Goal: Navigation & Orientation: Go to known website

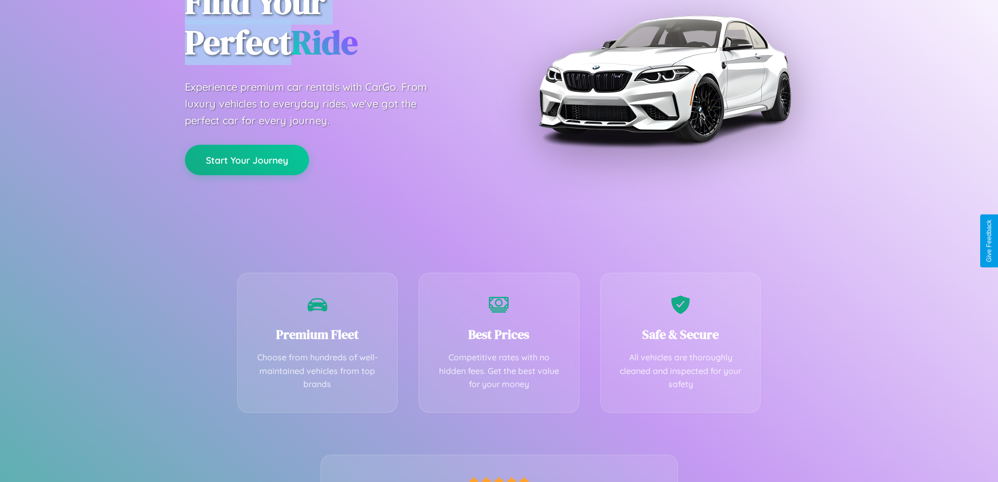
scroll to position [206, 0]
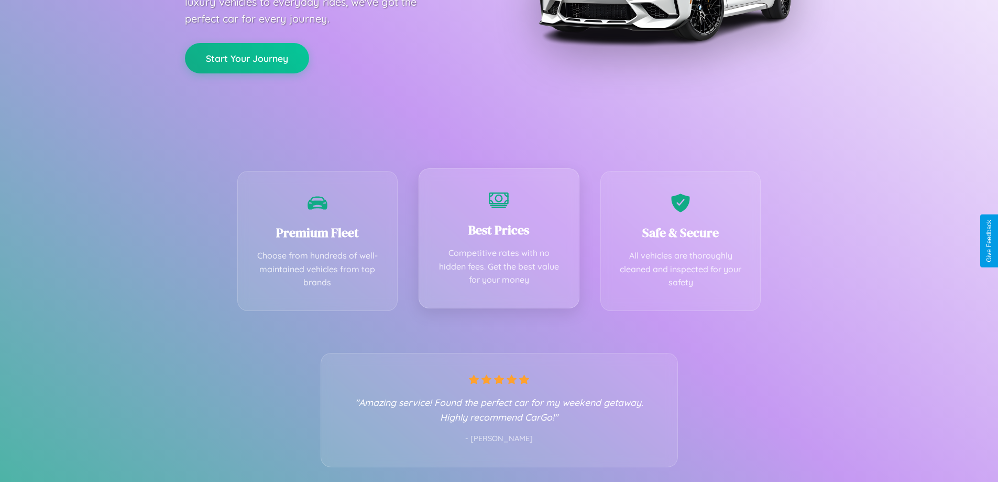
click at [499, 241] on div "Best Prices Competitive rates with no hidden fees. Get the best value for your …" at bounding box center [499, 238] width 161 height 140
click at [247, 57] on button "Start Your Journey" at bounding box center [247, 57] width 124 height 30
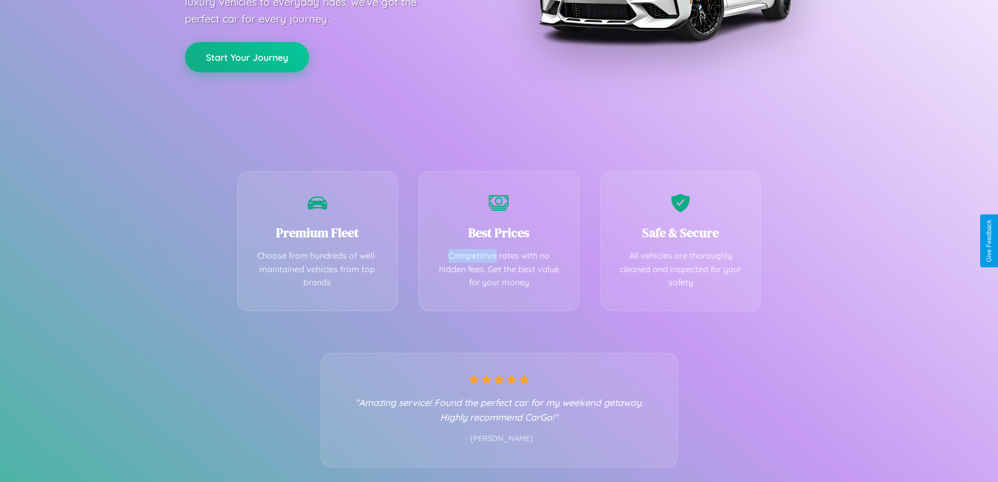
click at [247, 57] on button "Start Your Journey" at bounding box center [247, 57] width 124 height 30
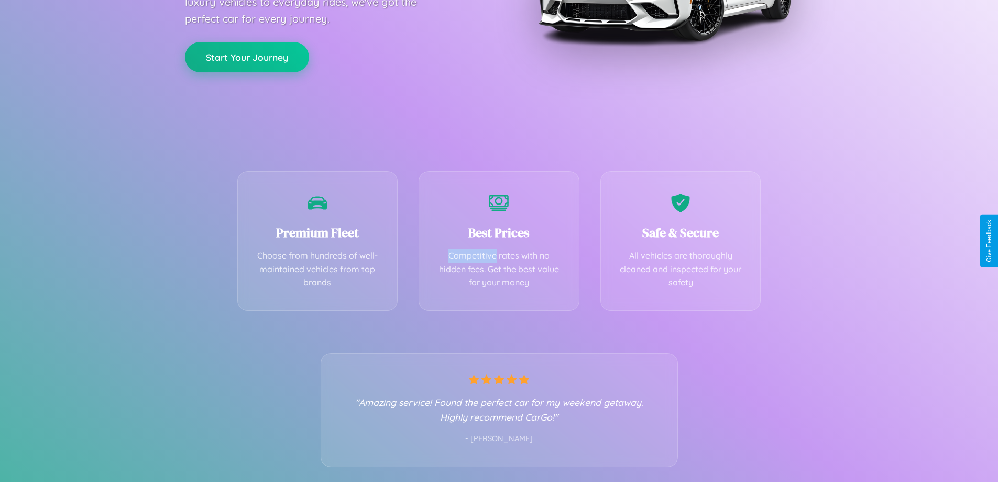
click at [247, 57] on button "Start Your Journey" at bounding box center [247, 57] width 124 height 30
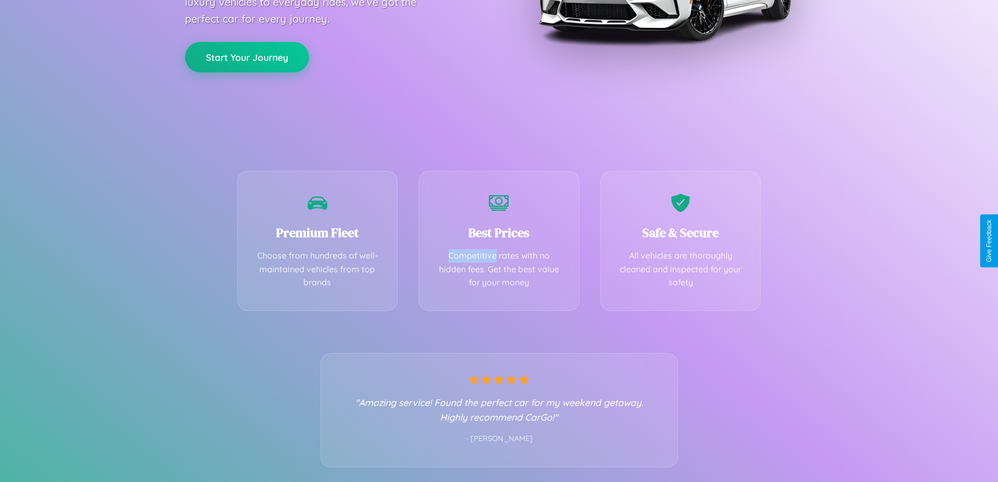
click at [247, 57] on button "Start Your Journey" at bounding box center [247, 57] width 124 height 30
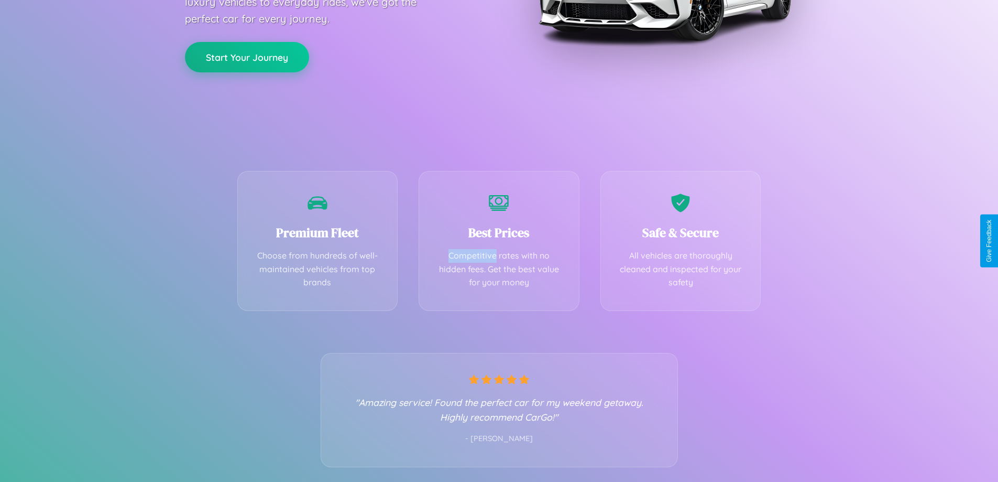
click at [247, 57] on button "Start Your Journey" at bounding box center [247, 57] width 124 height 30
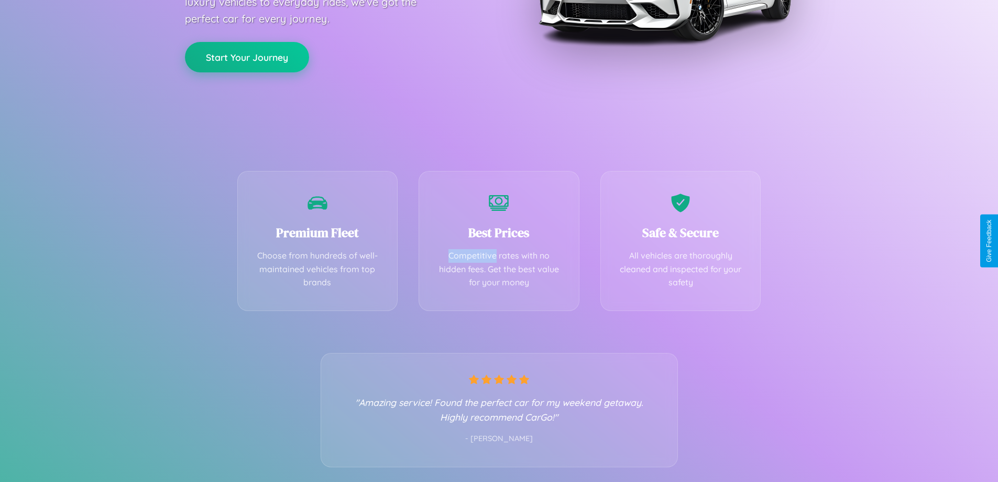
click at [247, 57] on button "Start Your Journey" at bounding box center [247, 57] width 124 height 30
